Goal: Complete application form

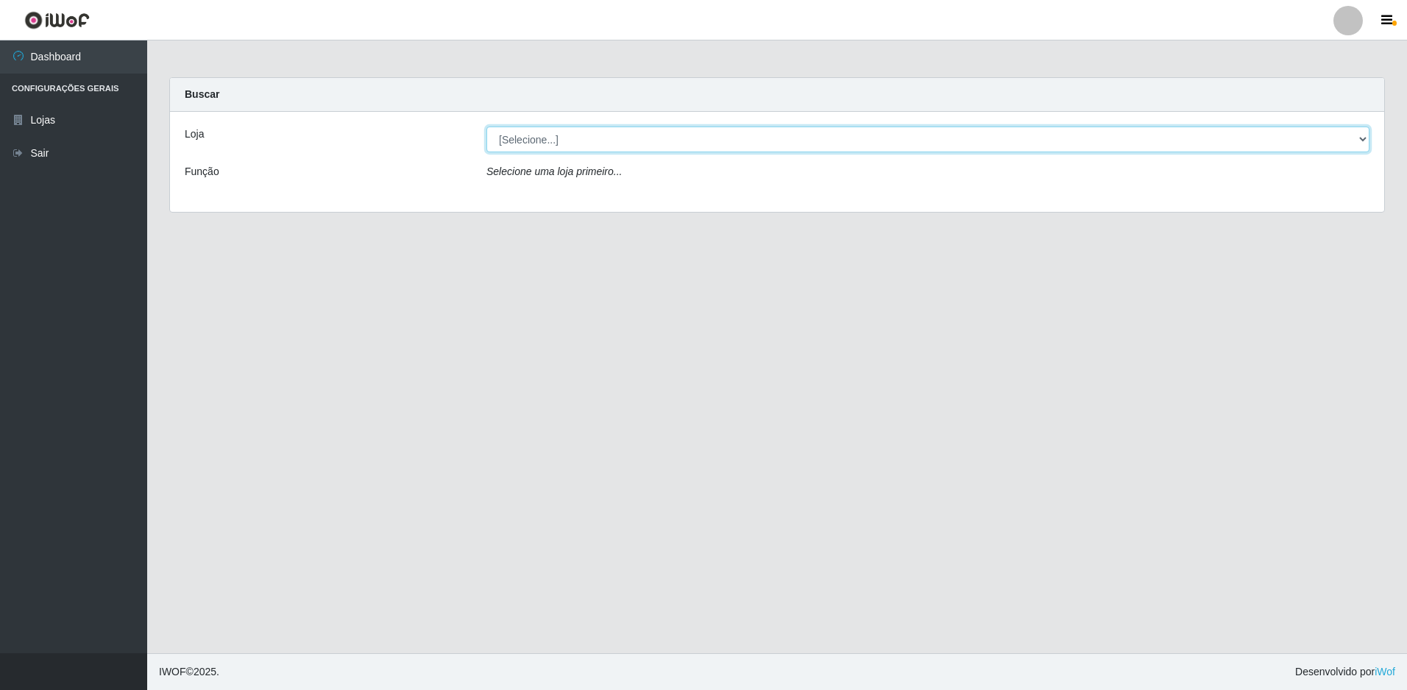
drag, startPoint x: 611, startPoint y: 133, endPoint x: 611, endPoint y: 141, distance: 8.1
click at [611, 133] on select "[Selecione...] Extrabom - Loja 51 Gaivotas" at bounding box center [927, 140] width 883 height 26
select select "469"
click at [486, 127] on select "[Selecione...] Extrabom - Loja 51 Gaivotas" at bounding box center [927, 140] width 883 height 26
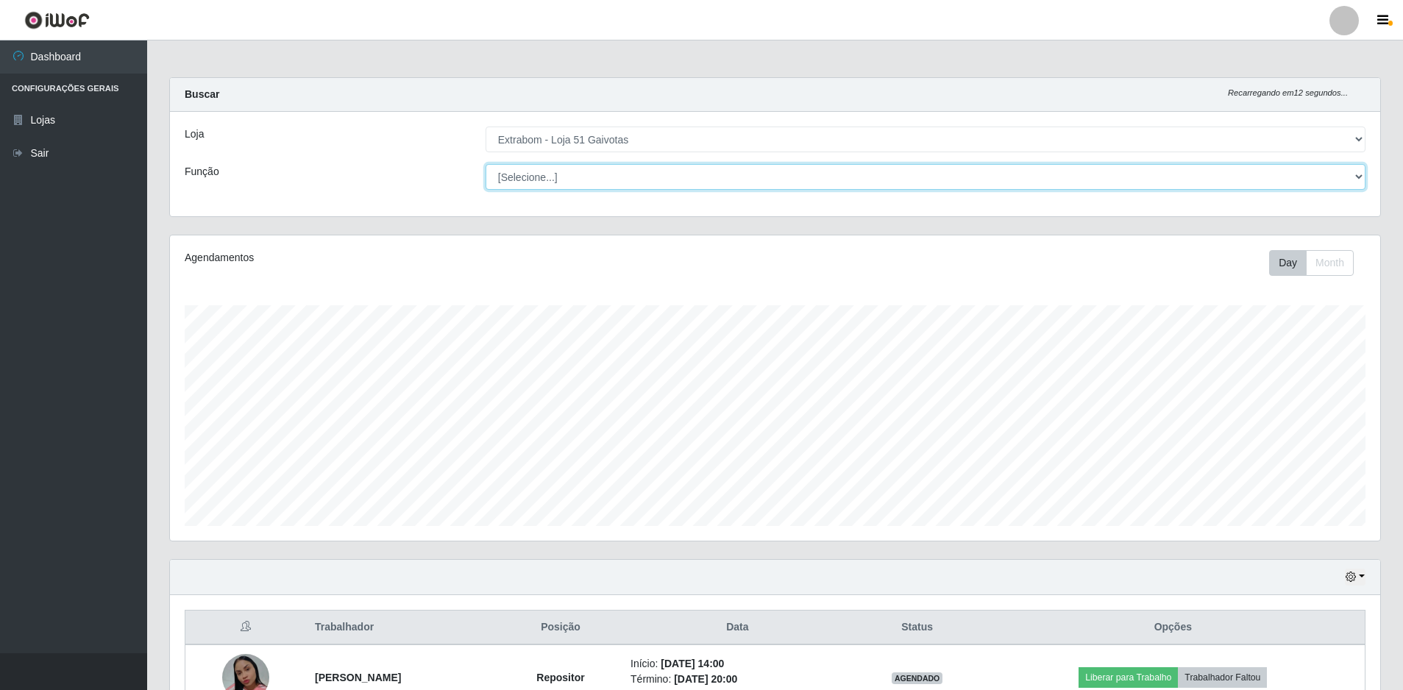
click at [974, 175] on select "[Selecione...] Repositor Repositor + Repositor ++" at bounding box center [926, 177] width 880 height 26
click at [486, 164] on select "[Selecione...] Repositor Repositor + Repositor ++" at bounding box center [926, 177] width 880 height 26
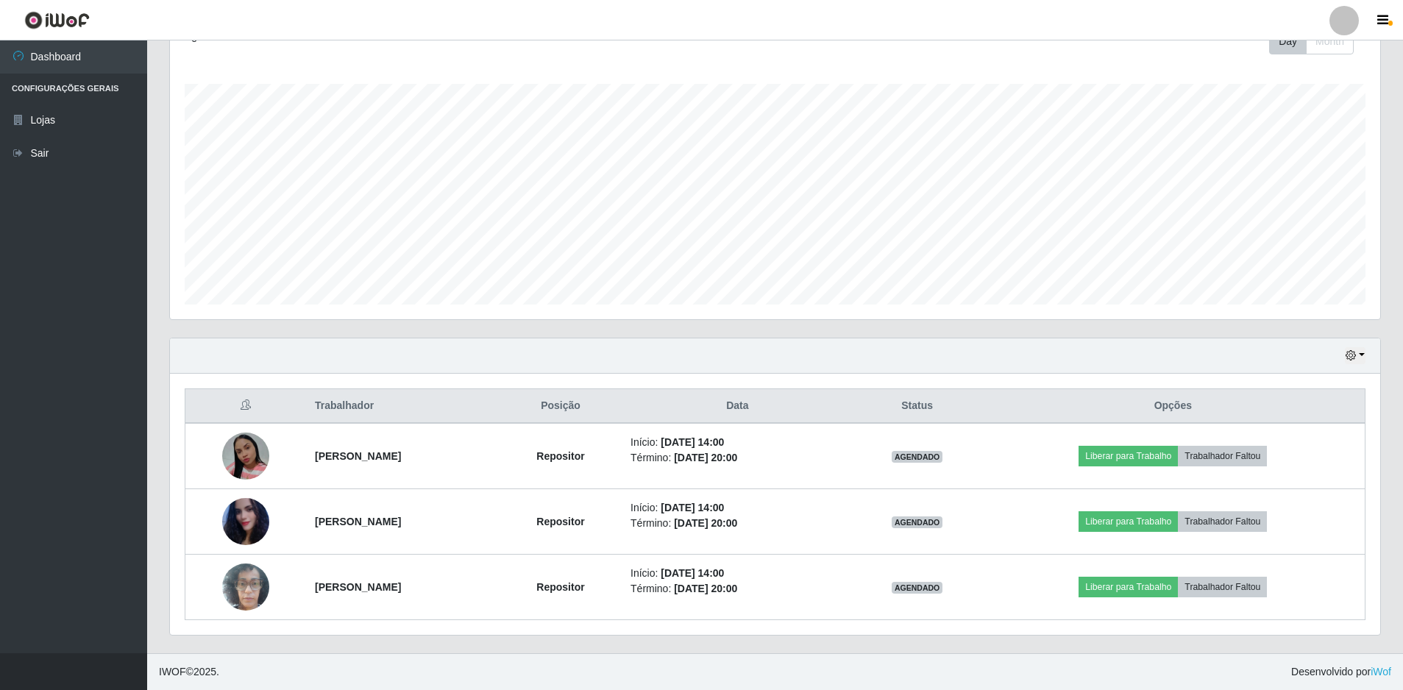
scroll to position [74, 0]
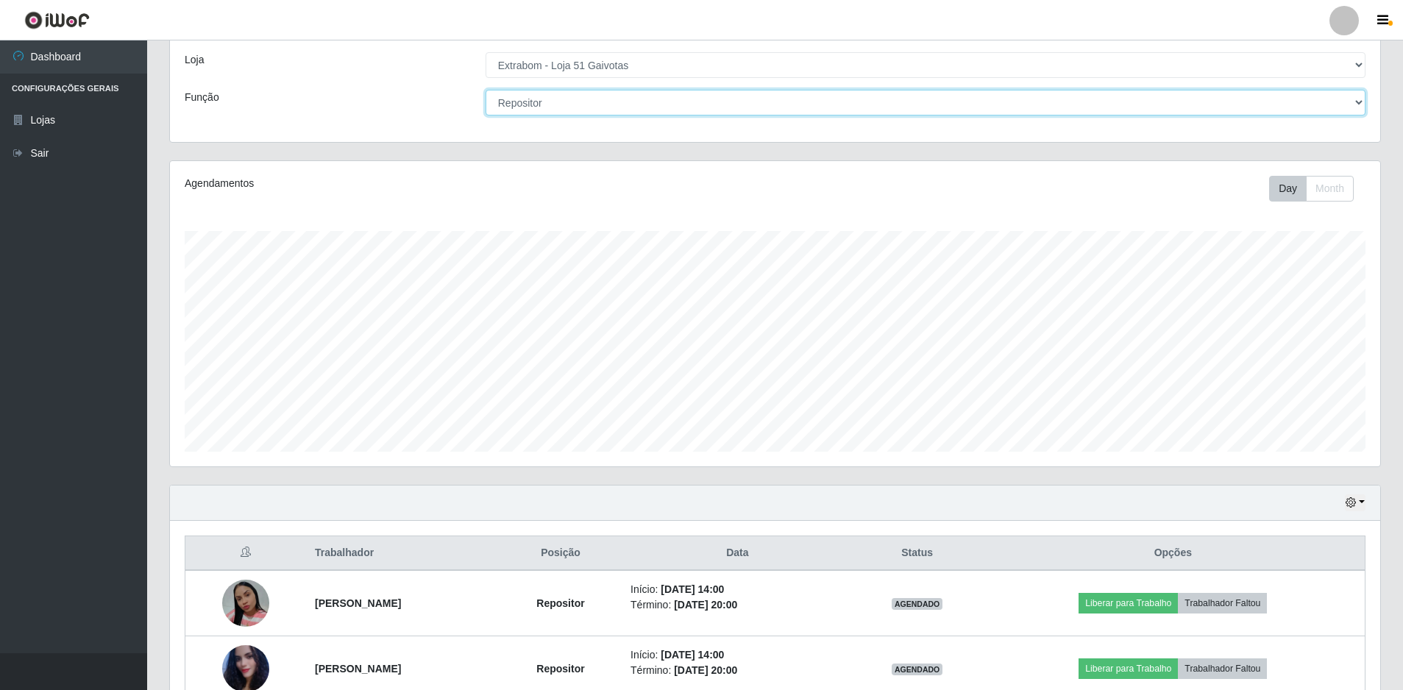
click at [645, 110] on select "[Selecione...] Repositor Repositor + Repositor ++" at bounding box center [926, 103] width 880 height 26
click at [486, 116] on select "[Selecione...] Repositor Repositor + Repositor ++" at bounding box center [926, 103] width 880 height 26
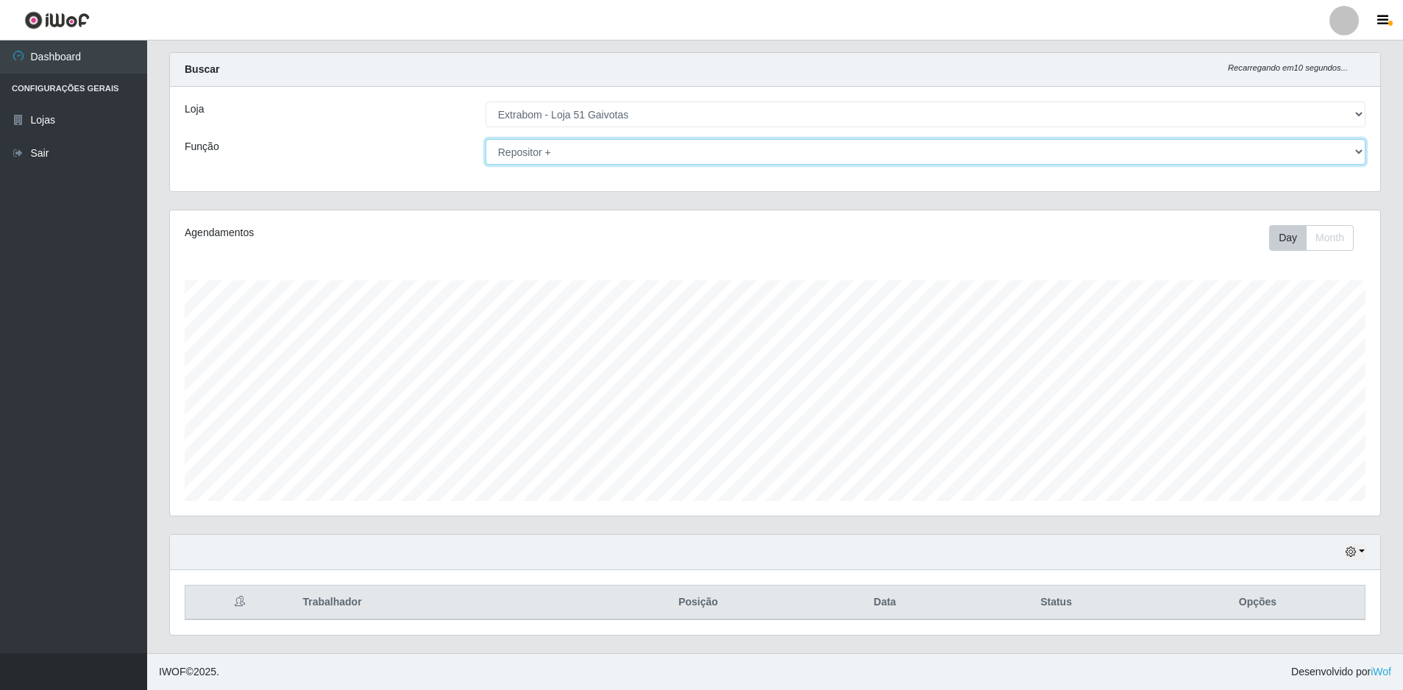
click at [636, 154] on select "[Selecione...] Repositor Repositor + Repositor ++" at bounding box center [926, 152] width 880 height 26
click at [486, 139] on select "[Selecione...] Repositor Repositor + Repositor ++" at bounding box center [926, 152] width 880 height 26
click at [648, 148] on select "[Selecione...] Repositor Repositor + Repositor ++" at bounding box center [926, 152] width 880 height 26
select select "[Selecione...]"
click at [486, 139] on select "[Selecione...] Repositor Repositor + Repositor ++" at bounding box center [926, 152] width 880 height 26
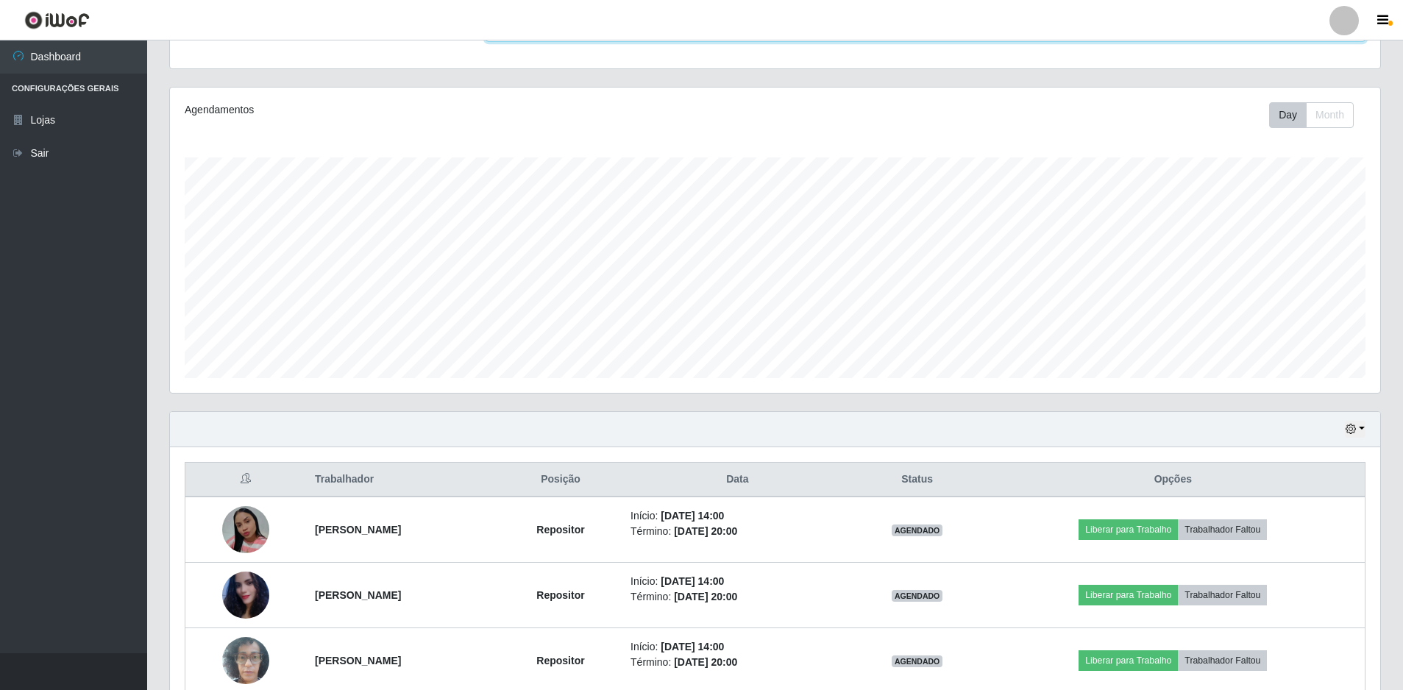
scroll to position [221, 0]
